Goal: Browse casually: Explore the website without a specific task or goal

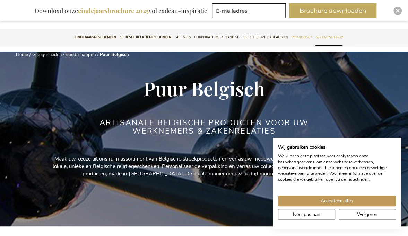
scroll to position [11, 0]
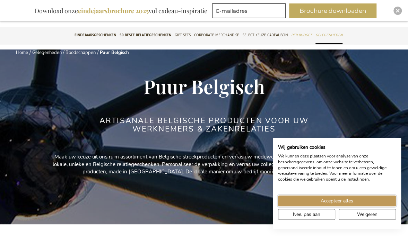
click at [358, 201] on button "Accepteer alles" at bounding box center [337, 201] width 118 height 11
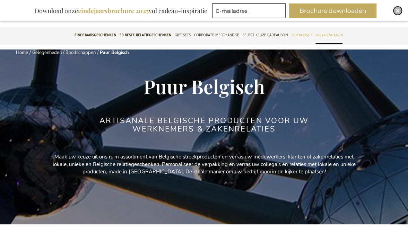
click at [397, 9] on img "Close" at bounding box center [397, 11] width 4 height 4
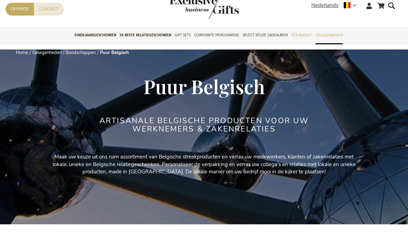
click at [351, 7] on strong "Nederlands" at bounding box center [333, 5] width 44 height 8
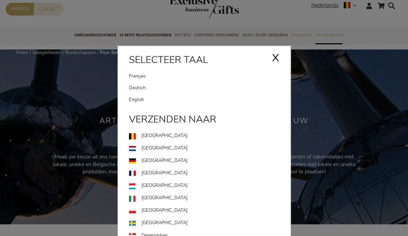
click at [322, 8] on div "Nederlands x Selecteer taal Français Deutsch" at bounding box center [336, 6] width 50 height 10
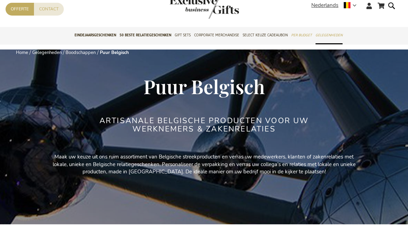
click at [319, 7] on span "Nederlands" at bounding box center [324, 5] width 27 height 8
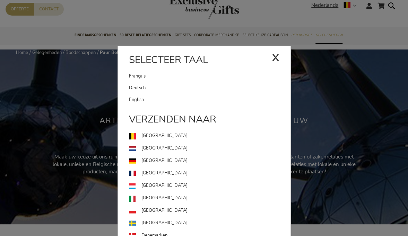
click at [141, 75] on link "Français" at bounding box center [200, 76] width 143 height 12
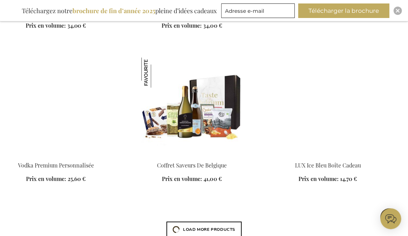
scroll to position [1378, 0]
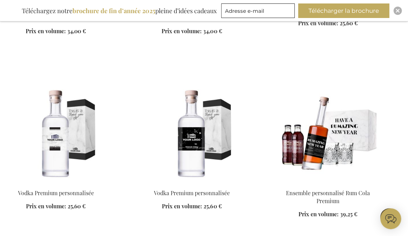
scroll to position [4205, 0]
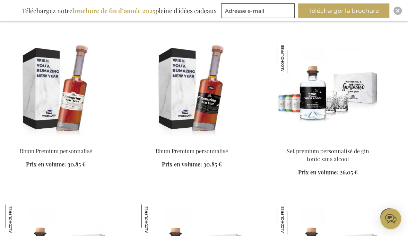
scroll to position [4625, 0]
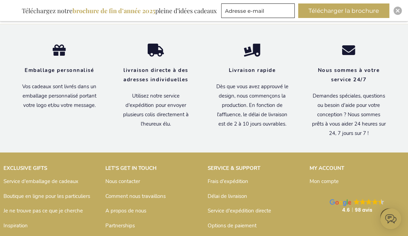
scroll to position [6792, 0]
